Goal: Find specific page/section: Find specific page/section

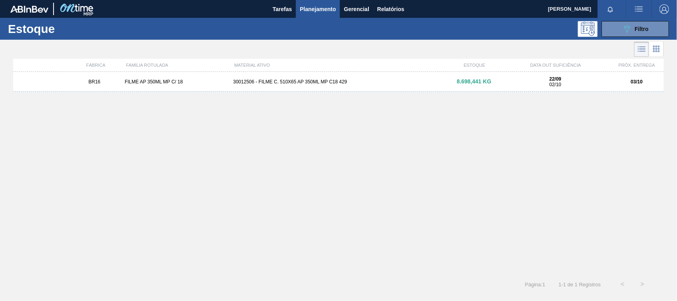
drag, startPoint x: 0, startPoint y: 0, endPoint x: 638, endPoint y: 33, distance: 638.6
click at [638, 33] on button "089F7B8B-B2A5-4AFE-B5C0-19BA573D28AC Filtro" at bounding box center [635, 29] width 67 height 16
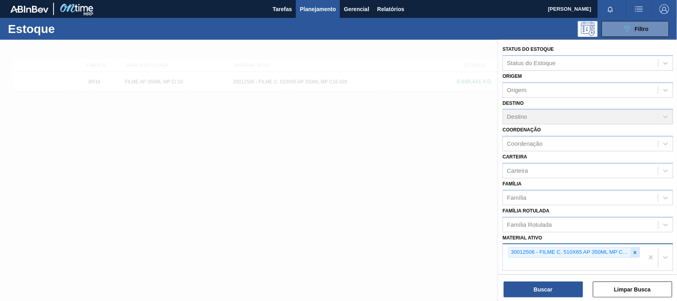
click at [633, 249] on icon at bounding box center [635, 252] width 6 height 6
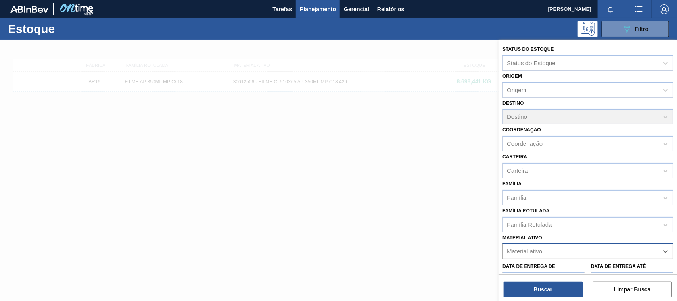
paste ativo "30033934"
type ativo "30033934"
click at [582, 266] on div "30033934 - ROLHA MET BRAH QR CODE 021CX105" at bounding box center [587, 270] width 171 height 15
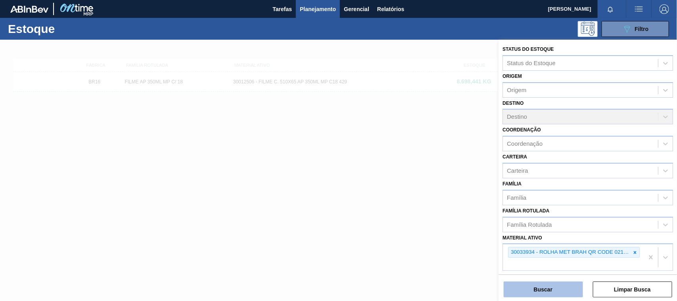
click at [566, 288] on button "Buscar" at bounding box center [543, 289] width 79 height 16
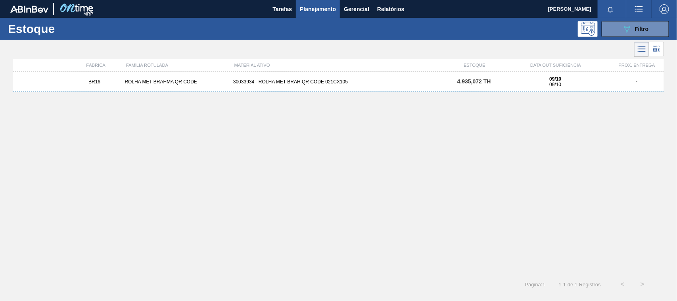
click at [234, 84] on div "30033934 - ROLHA MET BRAH QR CODE 021CX105" at bounding box center [338, 82] width 217 height 6
